Goal: Navigation & Orientation: Find specific page/section

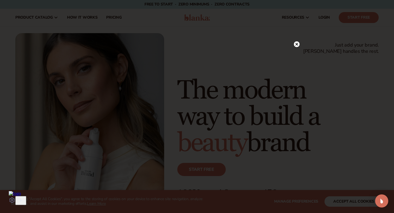
click at [295, 45] on circle at bounding box center [297, 44] width 6 height 6
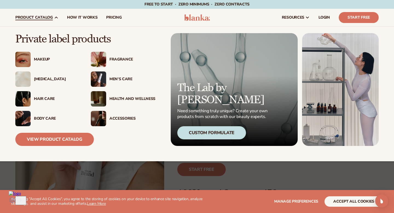
click at [35, 18] on span "product catalog" at bounding box center [34, 17] width 38 height 4
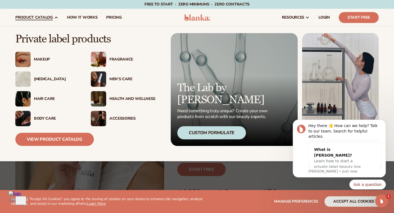
click at [110, 100] on div "Health And Wellness" at bounding box center [132, 99] width 46 height 5
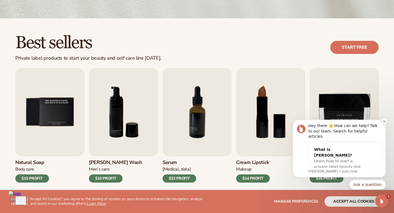
click at [384, 125] on button "Dismiss notification" at bounding box center [384, 121] width 7 height 7
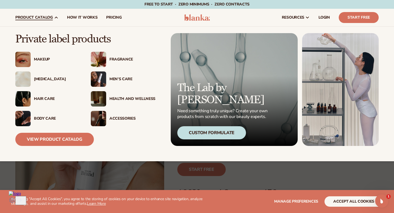
click at [128, 117] on div "Accessories" at bounding box center [132, 118] width 46 height 5
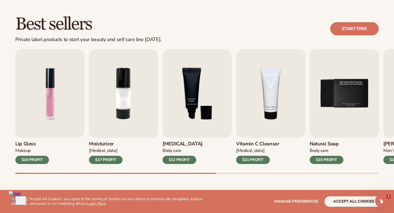
scroll to position [148, 0]
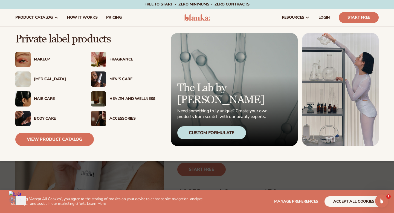
click at [120, 117] on div "Accessories" at bounding box center [132, 118] width 46 height 5
